Goal: Obtain resource: Download file/media

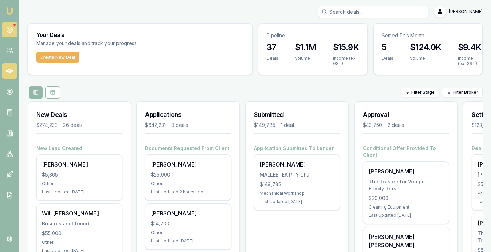
click at [12, 30] on circle at bounding box center [10, 30] width 6 height 6
click at [11, 30] on icon at bounding box center [9, 29] width 7 height 7
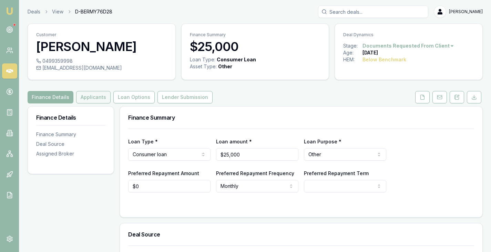
click at [90, 93] on button "Applicants" at bounding box center [93, 97] width 34 height 12
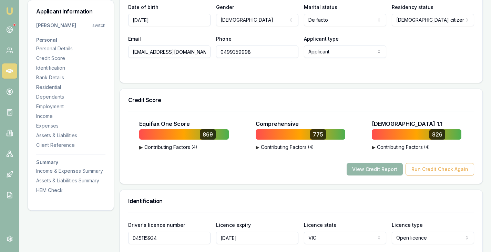
scroll to position [168, 0]
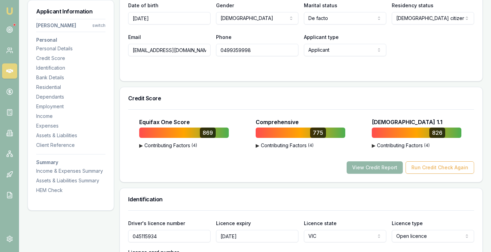
click at [305, 147] on button "▶ Contributing Factors ( 4 )" at bounding box center [300, 145] width 90 height 7
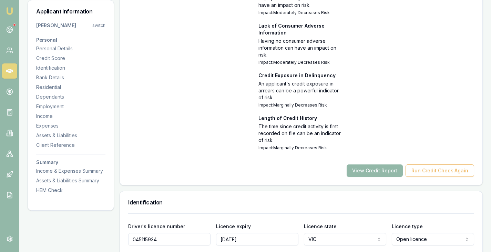
scroll to position [340, 0]
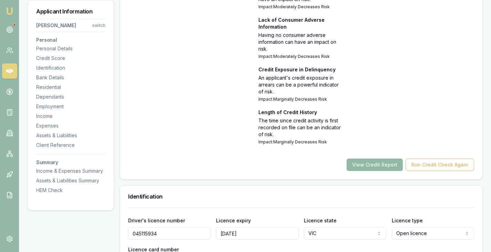
click at [380, 168] on button "View Credit Report" at bounding box center [374, 164] width 56 height 12
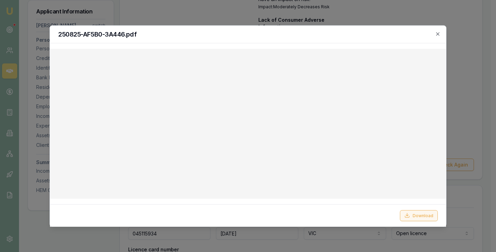
click at [412, 214] on button "Download" at bounding box center [419, 215] width 38 height 11
click at [438, 31] on icon "button" at bounding box center [438, 34] width 6 height 6
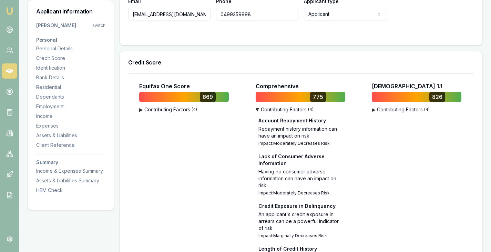
scroll to position [204, 0]
click at [51, 127] on div "Expenses" at bounding box center [70, 125] width 69 height 7
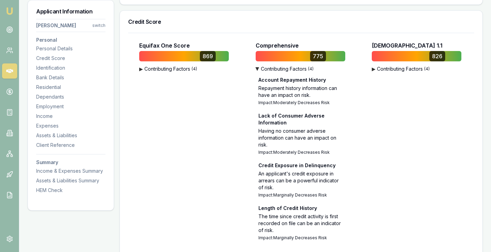
scroll to position [243, 0]
